Goal: Navigation & Orientation: Find specific page/section

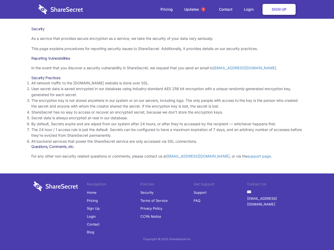
click at [167, 125] on li "By default, Secrets expire and are wiped from our system after 24 hours, or aft…" at bounding box center [166, 124] width 271 height 6
click at [203, 9] on span "1" at bounding box center [203, 9] width 4 height 4
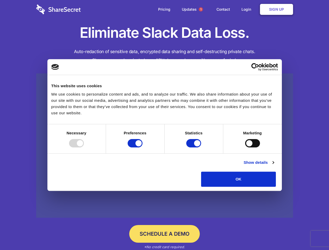
click at [84, 148] on div at bounding box center [76, 143] width 15 height 8
click at [143, 148] on input "Preferences" at bounding box center [135, 143] width 15 height 8
checkbox input "false"
click at [195, 148] on input "Statistics" at bounding box center [193, 143] width 15 height 8
checkbox input "false"
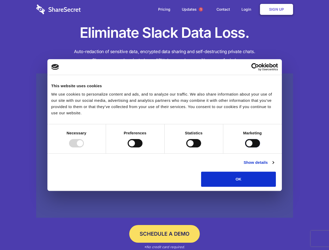
click at [245, 148] on input "Marketing" at bounding box center [252, 143] width 15 height 8
checkbox input "true"
click at [274, 166] on link "Show details" at bounding box center [259, 163] width 30 height 6
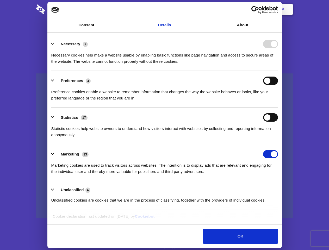
click at [278, 48] on div "Necessary 7" at bounding box center [164, 44] width 227 height 8
click at [201, 9] on span "1" at bounding box center [201, 9] width 4 height 4
